Goal: Transaction & Acquisition: Purchase product/service

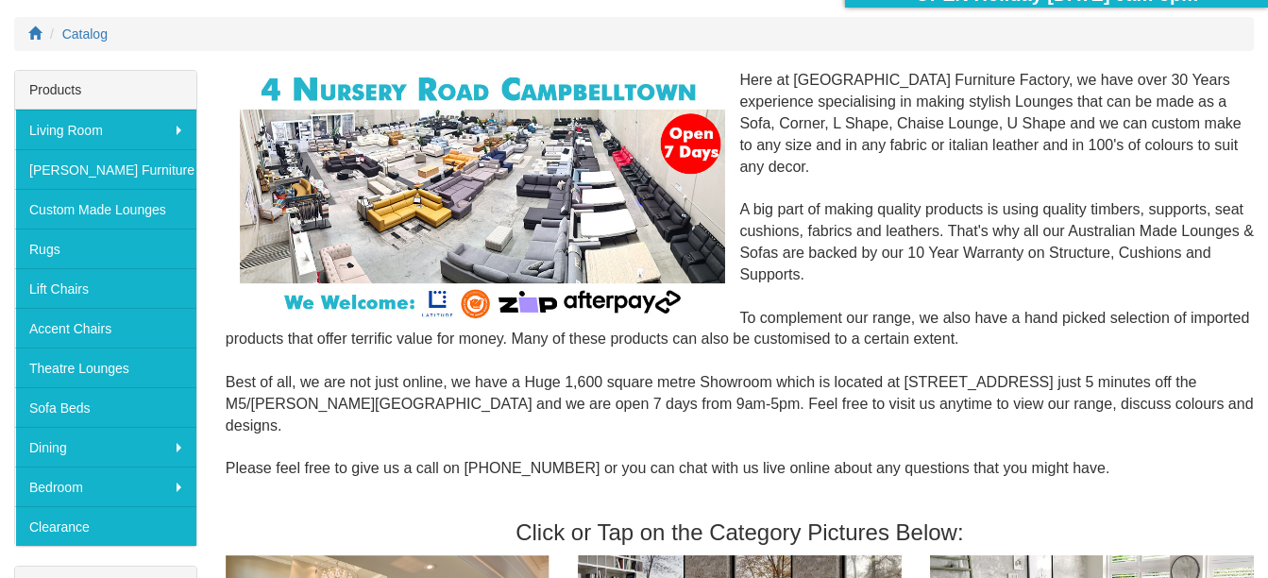
scroll to position [283, 0]
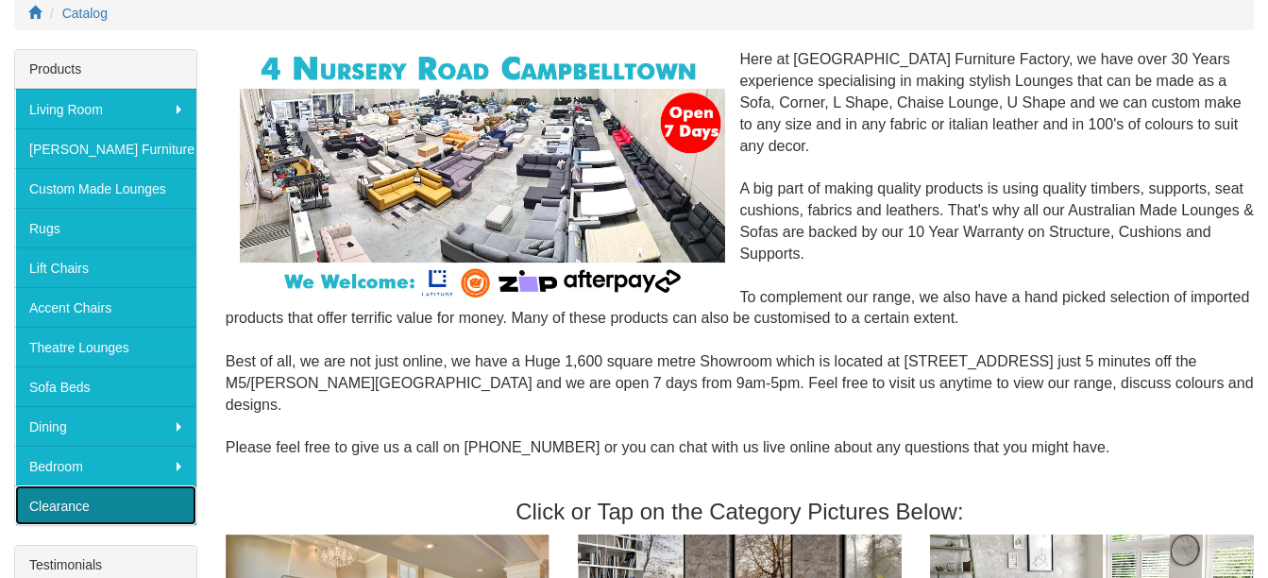
click at [142, 510] on link "Clearance" at bounding box center [105, 505] width 181 height 40
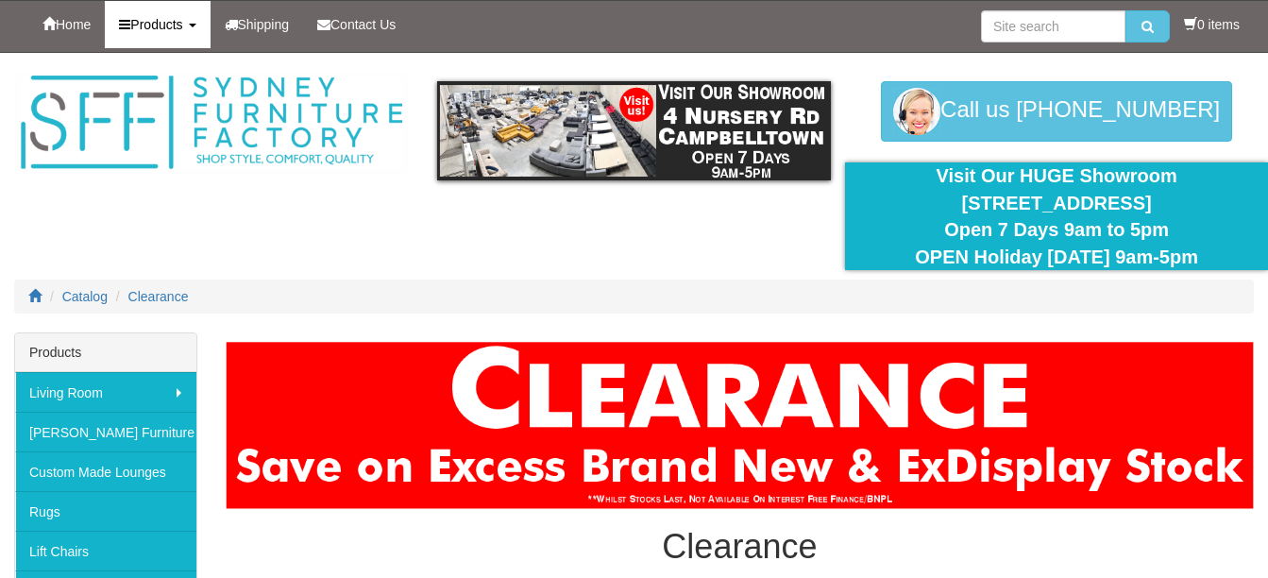
click at [199, 20] on link "Products" at bounding box center [157, 24] width 105 height 47
click at [195, 32] on link "Products" at bounding box center [157, 24] width 105 height 47
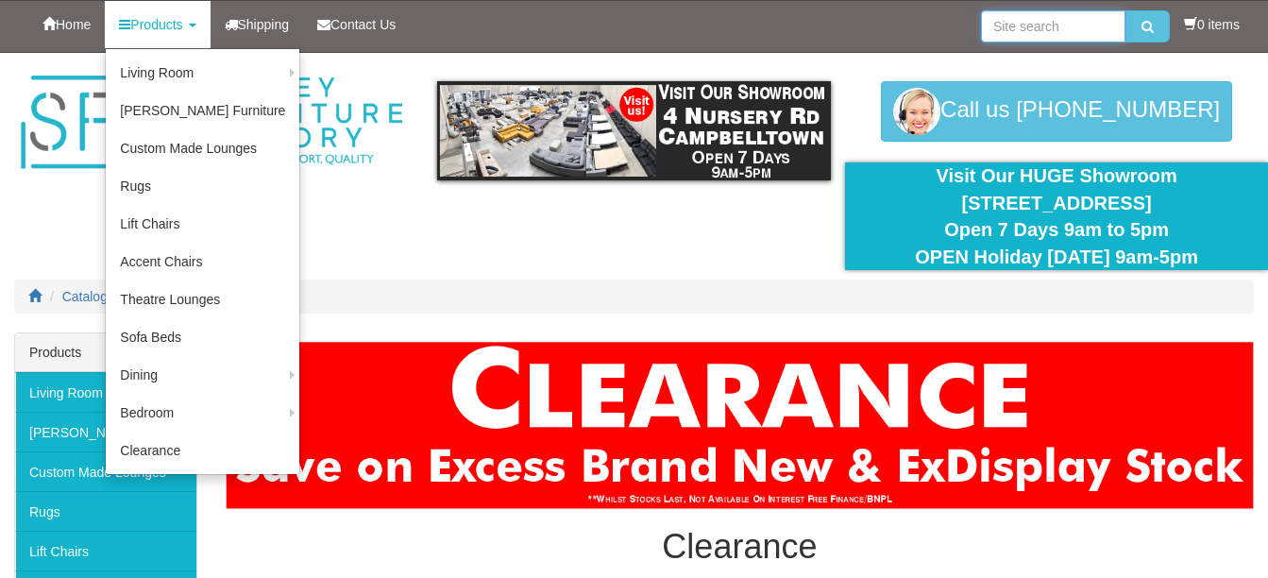
click at [1024, 21] on input "search" at bounding box center [1053, 26] width 144 height 32
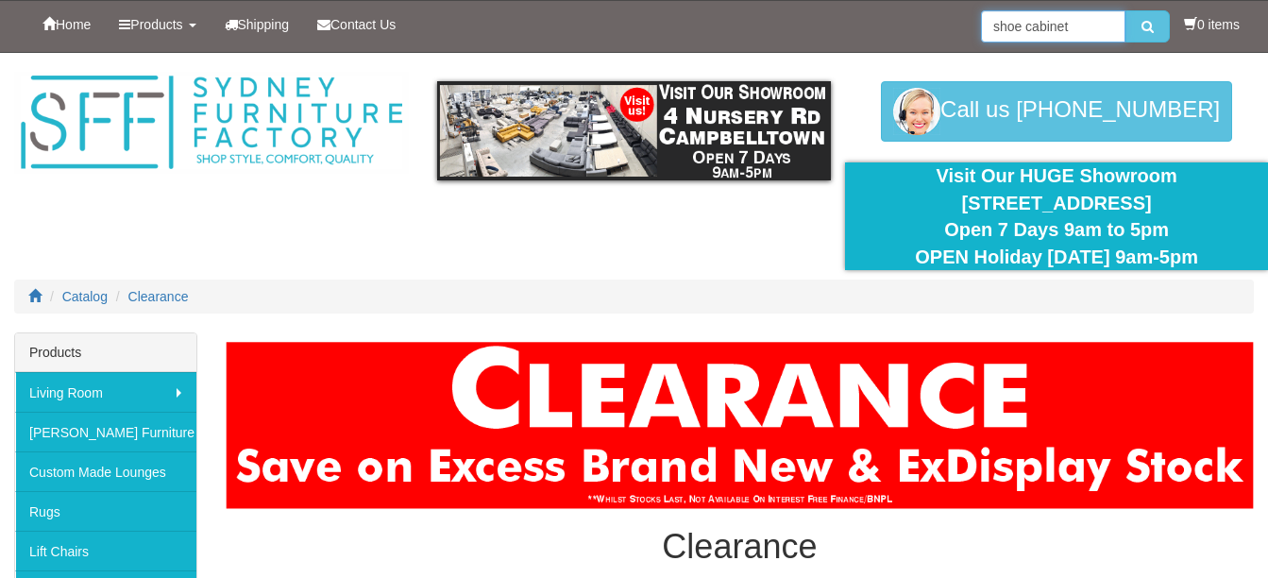
type input "shoe cabinet"
click at [1126, 10] on button "submit" at bounding box center [1148, 26] width 44 height 32
